Goal: Communication & Community: Ask a question

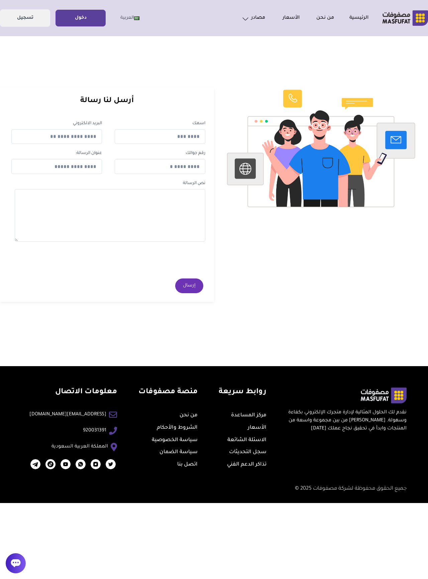
click at [82, 14] on link "دخول" at bounding box center [81, 18] width 50 height 15
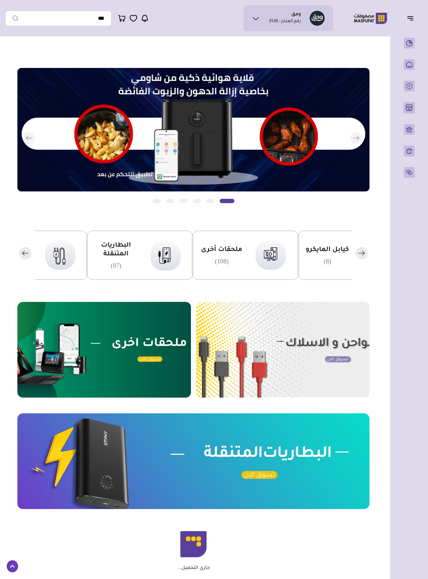
scroll to position [14, 0]
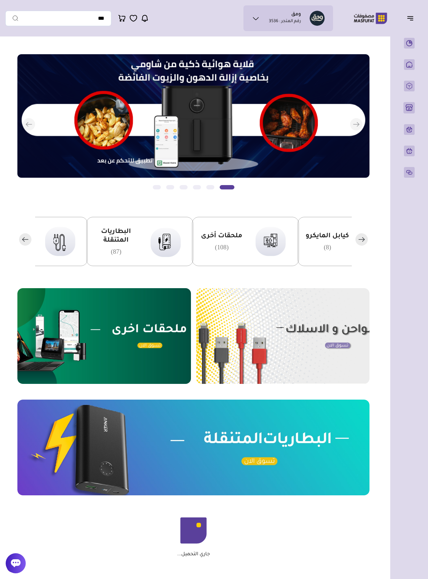
click at [423, 12] on button "button" at bounding box center [412, 18] width 21 height 13
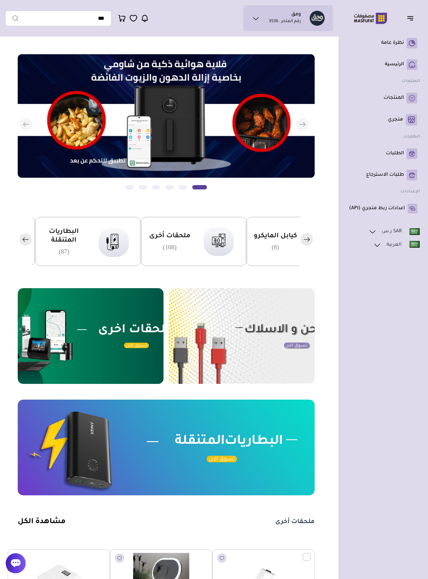
click at [282, 12] on li "ومق رقم المتجر : 3536" at bounding box center [285, 18] width 32 height 13
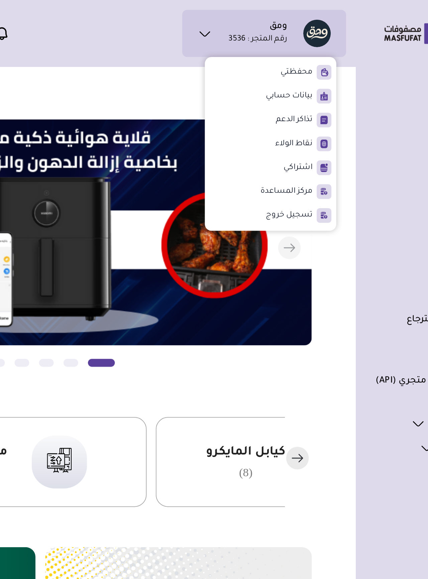
scroll to position [2, 0]
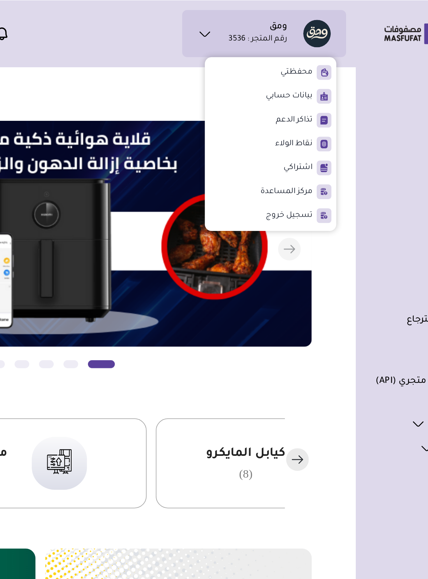
click at [317, 53] on span at bounding box center [321, 53] width 8 height 8
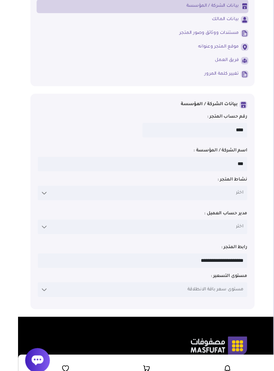
scroll to position [29, 0]
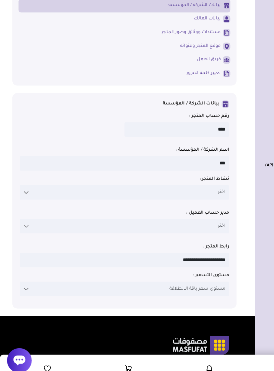
click at [24, 213] on label at bounding box center [21, 219] width 10 height 12
click at [179, 215] on span "اختر" at bounding box center [180, 218] width 6 height 6
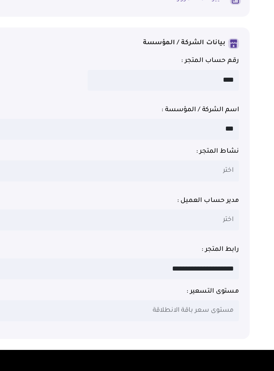
click at [177, 243] on span "اختر" at bounding box center [180, 246] width 6 height 6
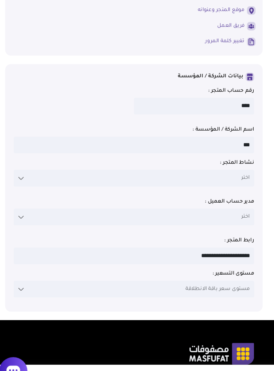
click at [18, 291] on label at bounding box center [21, 297] width 10 height 12
click at [18, 233] on div "مدير حساب العميل : **** اختر اختر" at bounding box center [101, 242] width 170 height 19
click at [18, 240] on label at bounding box center [21, 246] width 10 height 12
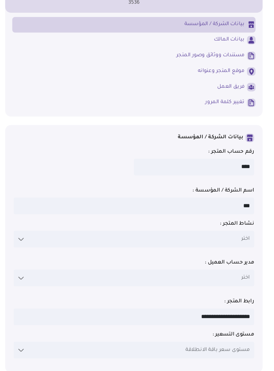
click at [177, 215] on span "اختر" at bounding box center [180, 218] width 6 height 6
click at [170, 213] on p "اختر" at bounding box center [101, 219] width 170 height 12
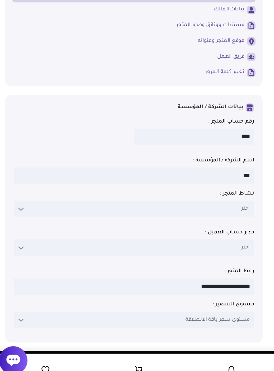
scroll to position [2, 0]
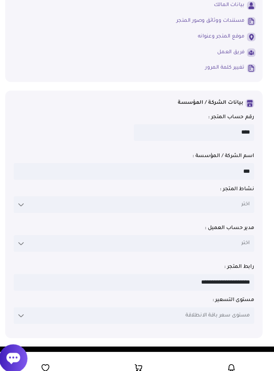
click at [18, 241] on label at bounding box center [21, 247] width 10 height 12
click at [177, 243] on span "اختر" at bounding box center [180, 246] width 6 height 6
click at [171, 241] on p "اختر" at bounding box center [101, 247] width 170 height 12
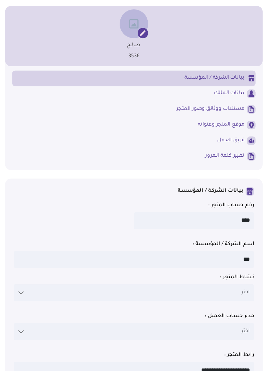
scroll to position [0, 0]
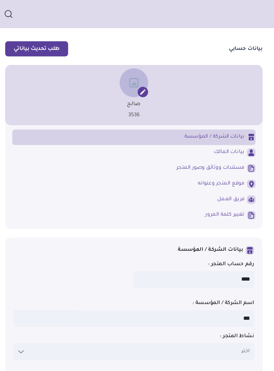
click at [21, 36] on button "طلب تحديث بياناتي" at bounding box center [32, 34] width 44 height 11
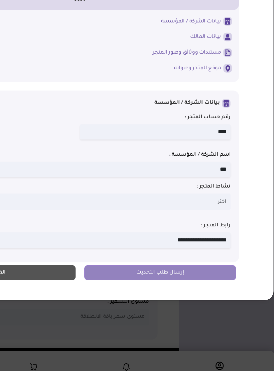
scroll to position [12, 0]
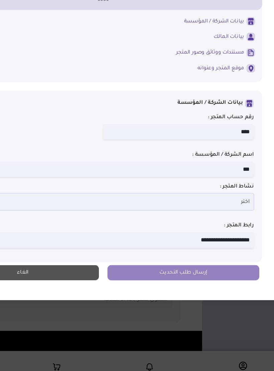
click at [235, 242] on span "اختر" at bounding box center [238, 245] width 6 height 6
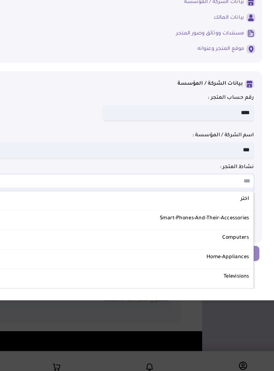
scroll to position [16, 0]
click at [188, 140] on div "صالح 3536 بيانات الشركة / المؤسسة" at bounding box center [137, 184] width 233 height 243
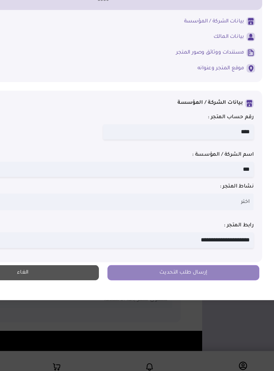
click at [170, 267] on input "**********" at bounding box center [137, 272] width 213 height 11
click at [188, 154] on div "صالح 3536 بيانات الشركة / المؤسسة" at bounding box center [137, 184] width 233 height 243
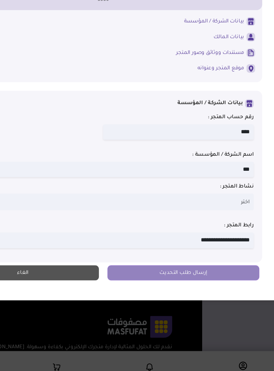
scroll to position [39, 0]
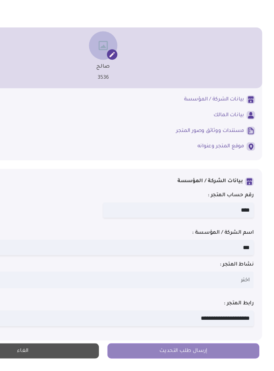
click at [204, 149] on span "موقع المتجر وعنوانه" at bounding box center [220, 151] width 33 height 5
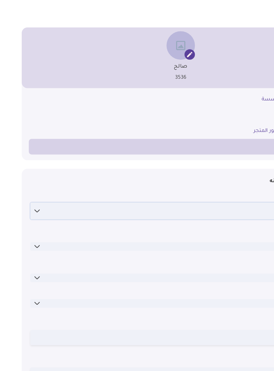
click at [33, 194] on icon at bounding box center [35, 196] width 5 height 5
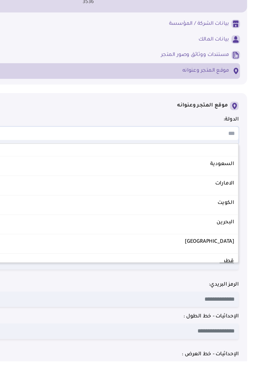
click at [160, 213] on label "السعودية" at bounding box center [137, 216] width 208 height 7
select select "**"
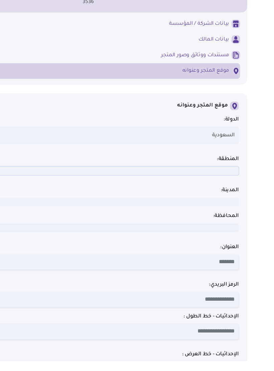
click at [163, 218] on p at bounding box center [137, 221] width 213 height 6
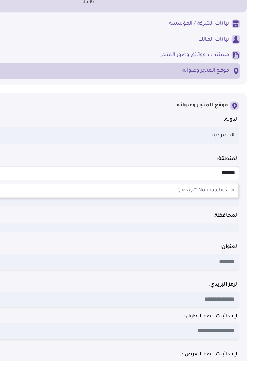
click at [156, 231] on p "No matches for " الرياض "" at bounding box center [137, 236] width 212 height 10
click at [152, 231] on p "No matches for " الرياض "" at bounding box center [137, 236] width 212 height 10
click at [163, 251] on label "المحافظة:" at bounding box center [137, 253] width 213 height 5
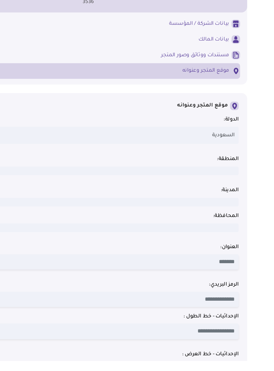
click at [161, 210] on label "المنطقة:" at bounding box center [137, 212] width 213 height 5
click at [162, 218] on p at bounding box center [137, 221] width 213 height 6
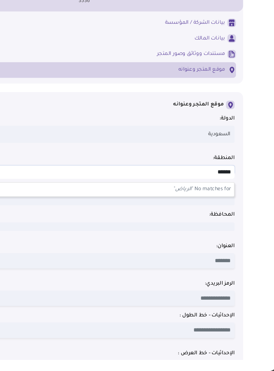
type input "******"
click at [201, 233] on em "الرياض" at bounding box center [207, 235] width 12 height 4
click at [151, 231] on p "No matches for " الرياض "" at bounding box center [137, 236] width 212 height 10
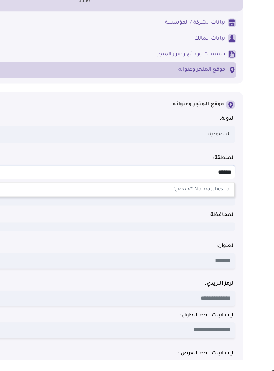
click at [151, 231] on p "No matches for " الرياض "" at bounding box center [137, 236] width 212 height 10
click at [161, 259] on p at bounding box center [137, 262] width 213 height 6
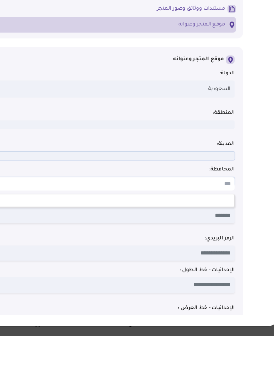
click at [161, 241] on p at bounding box center [137, 244] width 213 height 6
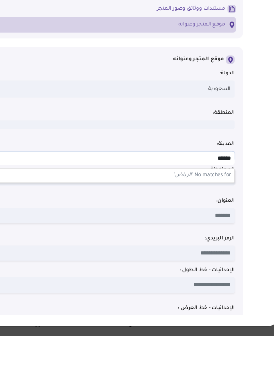
type input "******"
click at [153, 253] on p "No matches for " الرياض "" at bounding box center [137, 258] width 212 height 10
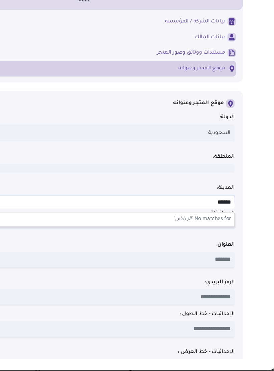
click at [180, 203] on div "طلب تحديث بياناتي صالح 3536 "" at bounding box center [137, 194] width 274 height 340
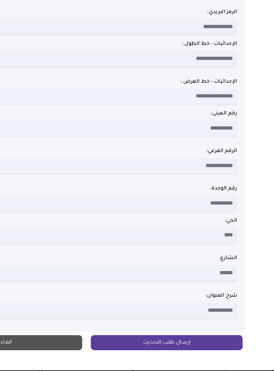
scroll to position [197, 0]
click at [27, 339] on button "الغاء" at bounding box center [80, 344] width 107 height 11
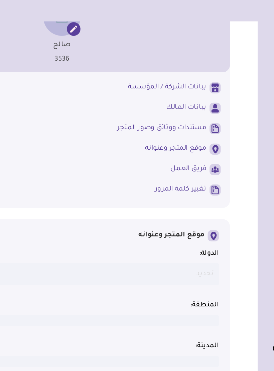
scroll to position [0, 0]
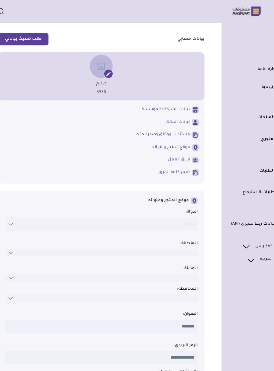
click at [163, 108] on span "بيانات المالك" at bounding box center [169, 107] width 22 height 5
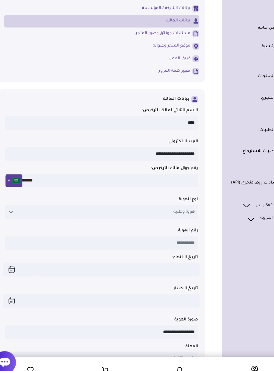
scroll to position [53, 0]
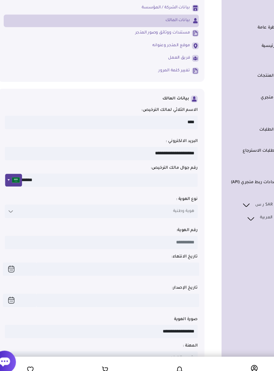
click at [16, 216] on label at bounding box center [21, 222] width 10 height 12
click at [18, 219] on icon at bounding box center [20, 221] width 5 height 5
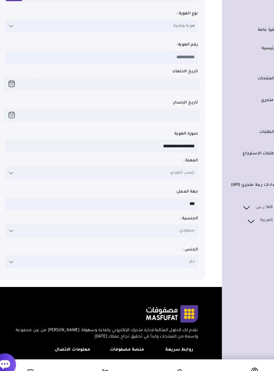
scroll to position [234, 0]
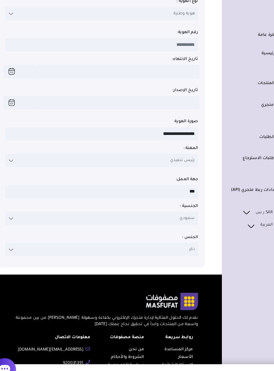
click at [16, 165] on label at bounding box center [21, 171] width 10 height 12
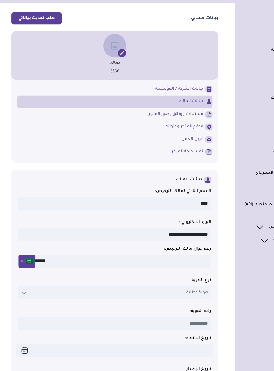
scroll to position [0, 0]
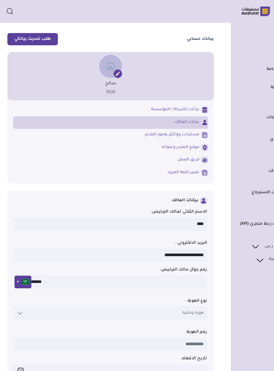
click at [30, 33] on button "طلب تحديث بياناتي" at bounding box center [32, 34] width 44 height 11
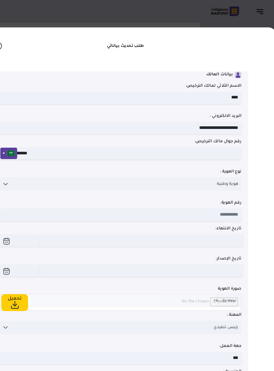
scroll to position [219, 0]
click at [203, 192] on input at bounding box center [137, 188] width 213 height 11
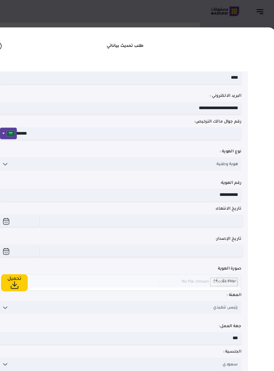
scroll to position [240, 0]
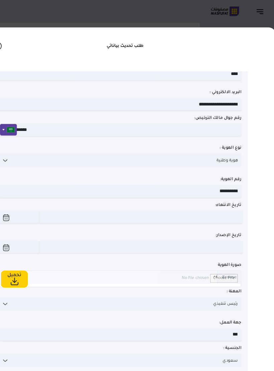
type input "**********"
click at [205, 196] on input at bounding box center [155, 190] width 179 height 11
click at [208, 220] on input at bounding box center [155, 217] width 179 height 11
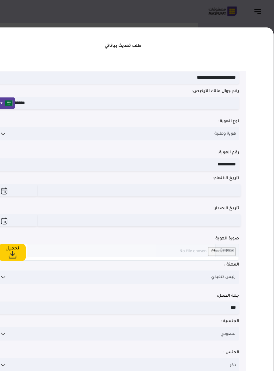
scroll to position [272, 0]
click at [219, 241] on span "رئيس تنفيذي" at bounding box center [230, 244] width 22 height 6
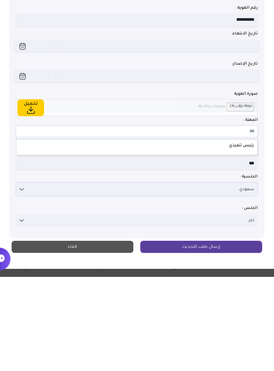
click at [227, 291] on span "سعودي" at bounding box center [233, 294] width 13 height 6
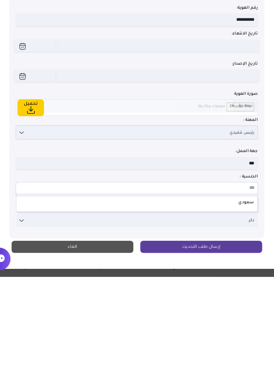
click at [219, 241] on span "رئيس تنفيذي" at bounding box center [230, 244] width 22 height 6
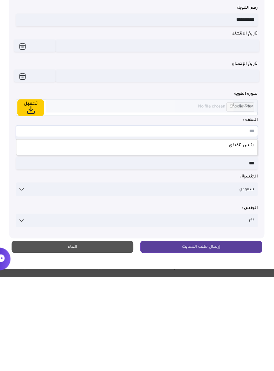
click at [216, 252] on label "رئيس تنفيذي" at bounding box center [137, 255] width 208 height 7
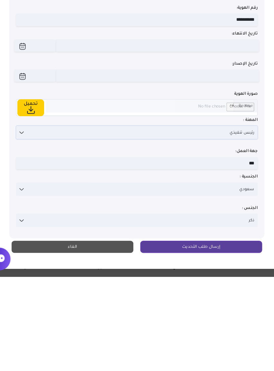
scroll to position [83, 0]
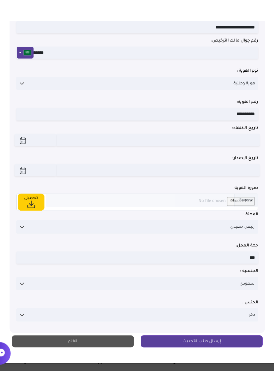
click at [222, 265] on input "***" at bounding box center [137, 270] width 213 height 11
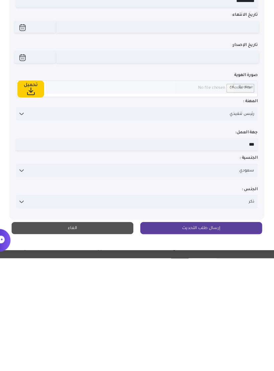
click at [212, 339] on button "إرسال طلب التحديث" at bounding box center [193, 344] width 107 height 11
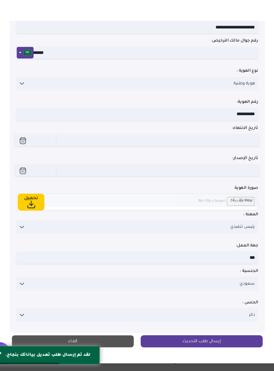
click at [33, 339] on button "الغاء" at bounding box center [80, 344] width 107 height 11
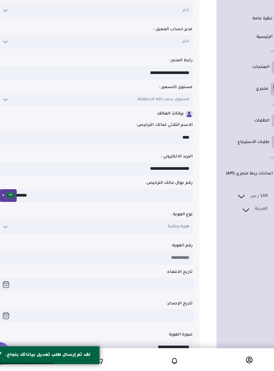
click at [43, 298] on div "**********" at bounding box center [101, 320] width 170 height 78
click at [42, 298] on div "**********" at bounding box center [101, 320] width 170 height 78
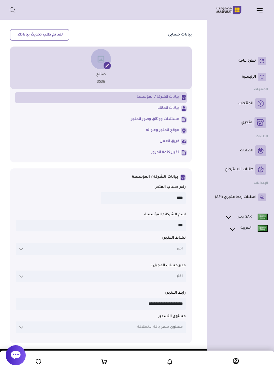
click at [257, 121] on icon at bounding box center [260, 122] width 7 height 7
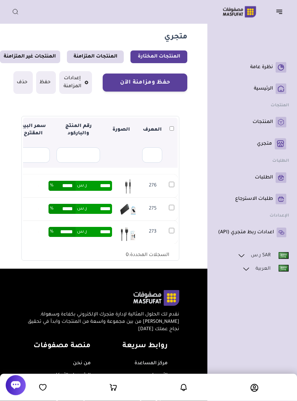
scroll to position [3, 0]
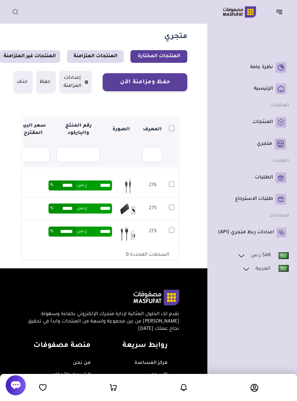
click at [282, 14] on icon "button" at bounding box center [280, 14] width 3 height 0
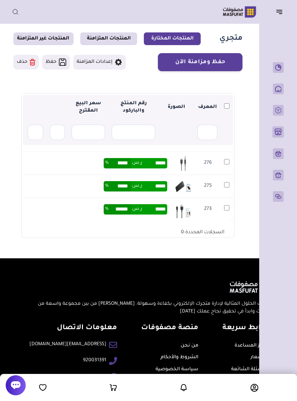
scroll to position [0, 0]
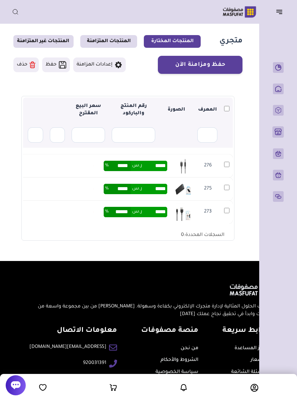
click at [243, 14] on img at bounding box center [239, 11] width 43 height 13
click at [243, 12] on img at bounding box center [239, 11] width 43 height 13
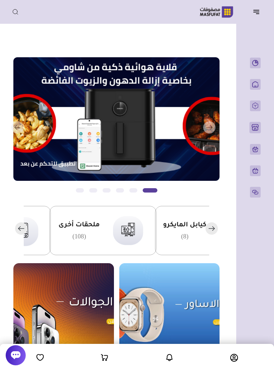
click at [18, 357] on icon at bounding box center [16, 355] width 10 height 8
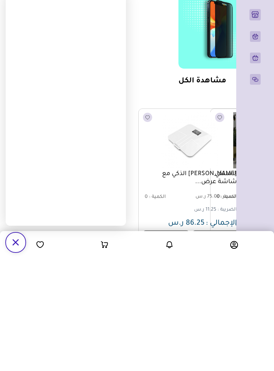
scroll to position [394, -165]
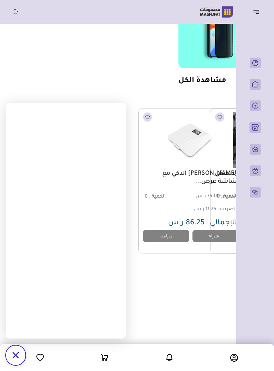
click at [22, 356] on div "/svg>" at bounding box center [16, 355] width 20 height 20
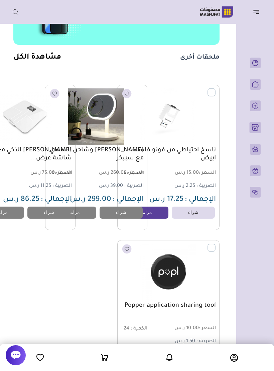
scroll to position [401, 0]
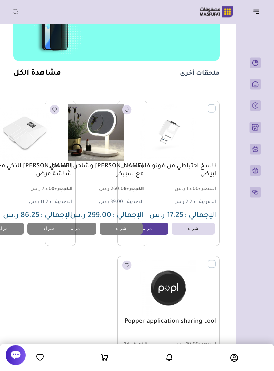
click at [27, 281] on div "ناسخ احتياطي من فوتو فاست - ابيض السعر : 15.00 ر.س الكمية :" at bounding box center [116, 251] width 206 height 300
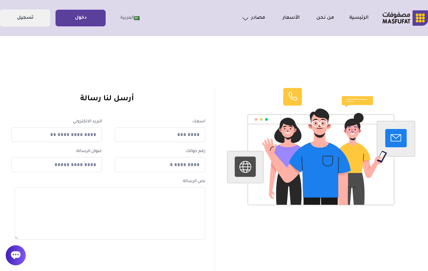
scroll to position [2, 0]
click at [92, 20] on link "دخول" at bounding box center [81, 18] width 50 height 15
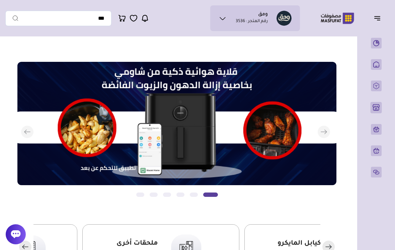
click at [375, 20] on icon "button" at bounding box center [377, 18] width 8 height 8
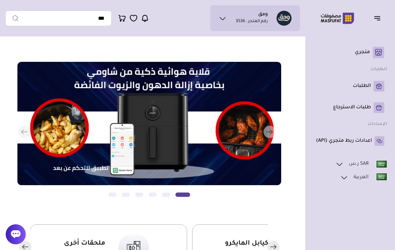
scroll to position [67, 0]
click at [368, 177] on link "ريال سعودي" at bounding box center [373, 177] width 24 height 6
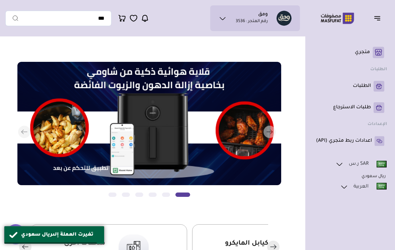
click at [368, 166] on link "SAR ر.س" at bounding box center [361, 164] width 52 height 9
click at [347, 182] on icon at bounding box center [344, 178] width 8 height 8
click at [374, 92] on rect at bounding box center [378, 86] width 11 height 11
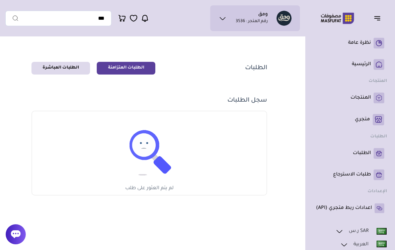
click at [278, 19] on img at bounding box center [283, 18] width 15 height 15
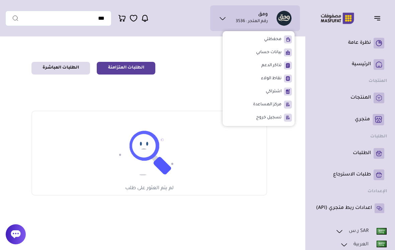
click at [281, 105] on li "مركز المساعدة" at bounding box center [258, 104] width 67 height 11
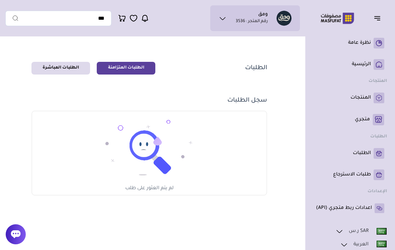
click at [364, 68] on link "الرئيسية" at bounding box center [350, 64] width 68 height 11
click at [277, 15] on img at bounding box center [283, 18] width 15 height 15
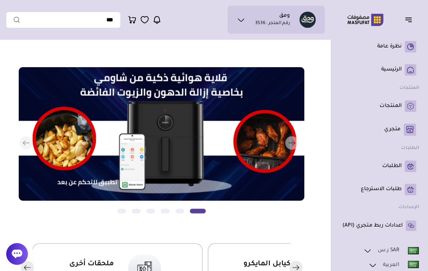
scroll to position [2, 0]
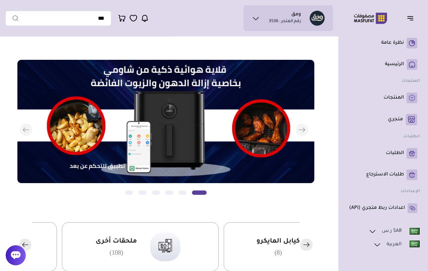
click at [271, 17] on li "ومق رقم المتجر : 3536" at bounding box center [285, 18] width 32 height 13
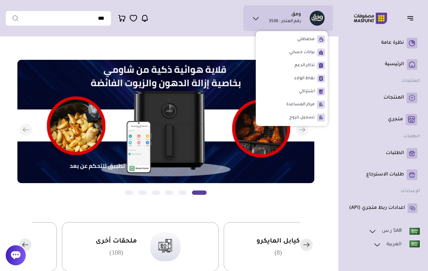
click at [300, 66] on span "تذاكر الدعم" at bounding box center [305, 65] width 20 height 7
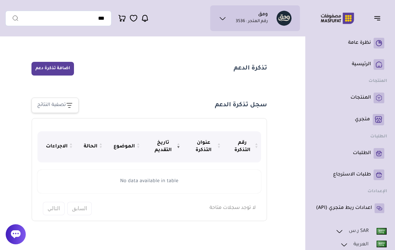
click at [43, 73] on button "اضافة تذكرة دعم" at bounding box center [52, 69] width 42 height 14
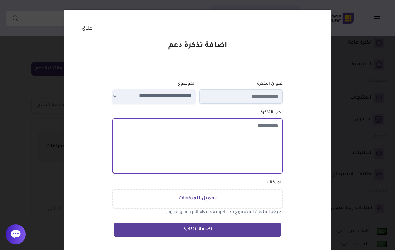
click at [148, 142] on textarea at bounding box center [197, 146] width 170 height 56
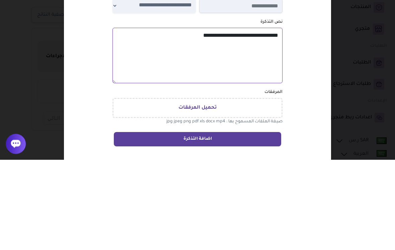
type textarea "**********"
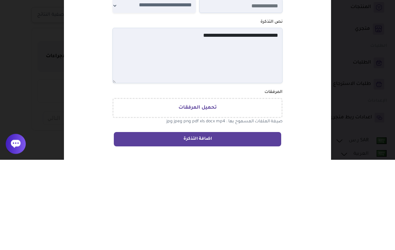
click at [309, 64] on div "**********" at bounding box center [198, 140] width 268 height 262
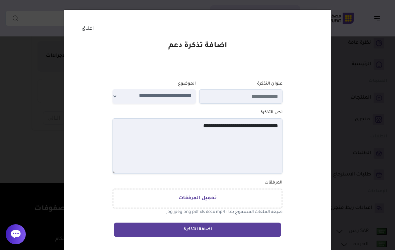
click at [248, 233] on button "اضافة التذكرة" at bounding box center [197, 230] width 167 height 14
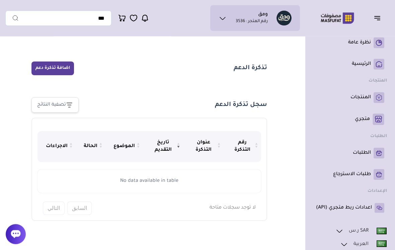
scroll to position [0, 0]
click at [66, 113] on div "تصفية النتائج" at bounding box center [54, 105] width 47 height 15
click at [60, 107] on div "تصفية النتائج" at bounding box center [51, 105] width 29 height 8
